Goal: Task Accomplishment & Management: Manage account settings

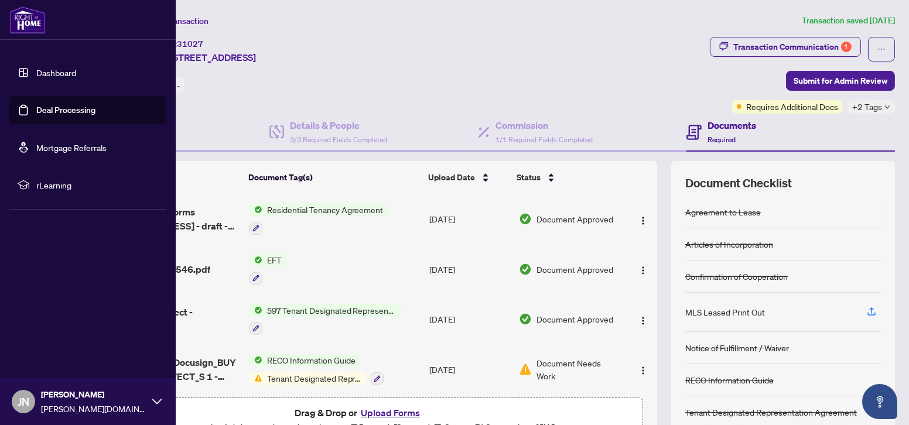
click at [44, 111] on link "Deal Processing" at bounding box center [65, 110] width 59 height 11
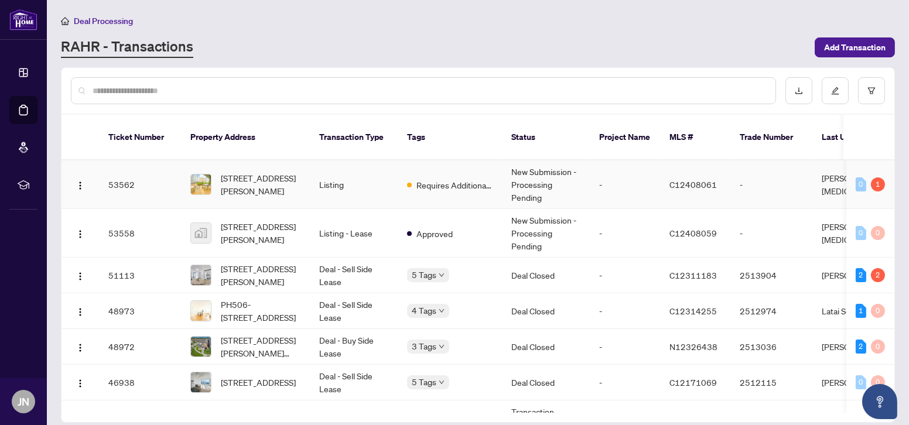
click at [621, 166] on td "-" at bounding box center [625, 184] width 70 height 49
click at [155, 84] on input "text" at bounding box center [429, 90] width 673 height 13
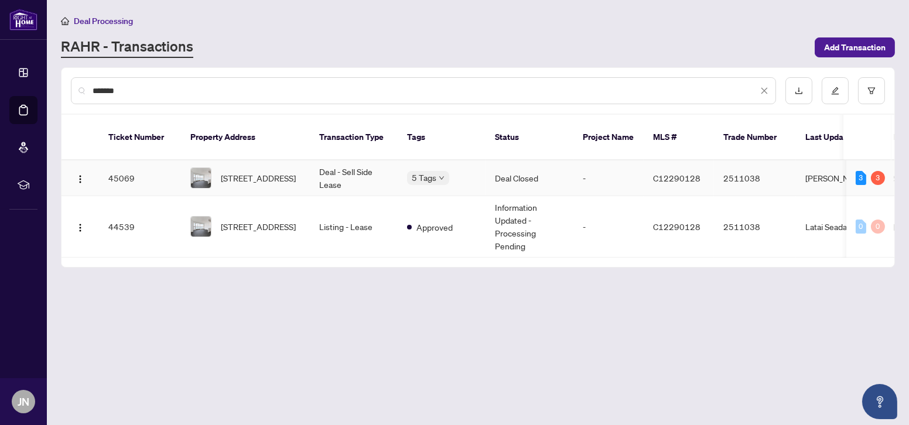
type input "*******"
click at [594, 165] on td "-" at bounding box center [608, 178] width 70 height 36
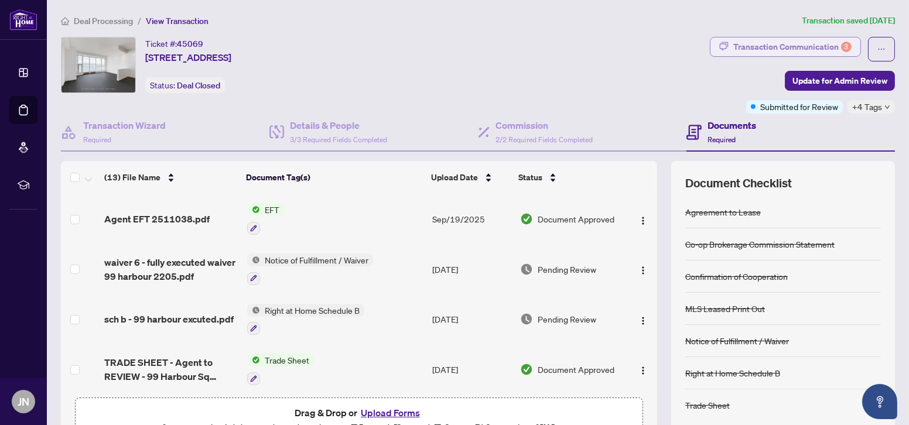
click at [816, 47] on div "Transaction Communication 3" at bounding box center [792, 46] width 118 height 19
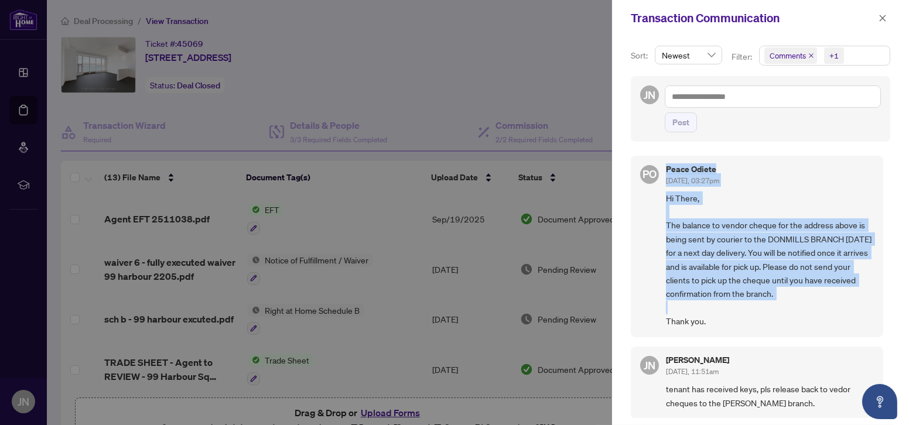
drag, startPoint x: 817, startPoint y: 296, endPoint x: 652, endPoint y: 190, distance: 196.2
click at [652, 190] on div "PO Peace Odiete [DATE], 03:27pm Hi There, The balance to vendor cheque for the …" at bounding box center [757, 247] width 252 height 182
click at [737, 208] on span "Hi There, The balance to vendor cheque for the address above is being sent by c…" at bounding box center [770, 259] width 208 height 137
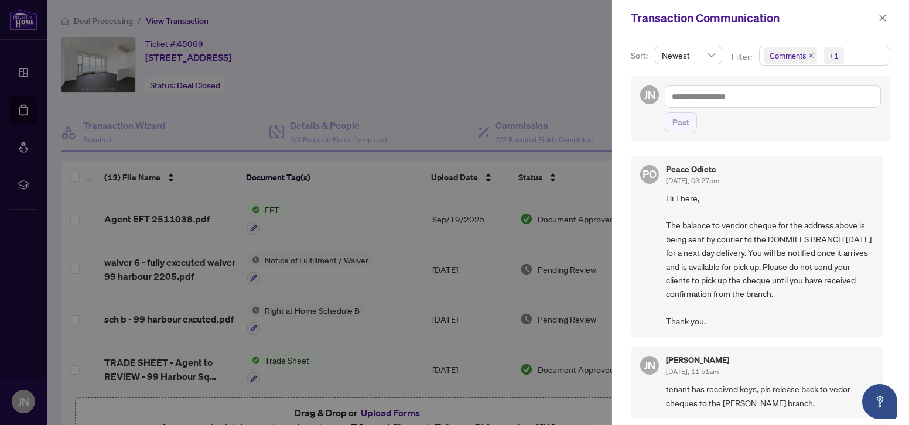
drag, startPoint x: 665, startPoint y: 200, endPoint x: 756, endPoint y: 275, distance: 118.2
click at [809, 320] on span "Hi There, The balance to vendor cheque for the address above is being sent by c…" at bounding box center [770, 259] width 208 height 137
copy span "Hi There, The balance to vendor cheque for the address above is being sent by c…"
